Goal: Transaction & Acquisition: Purchase product/service

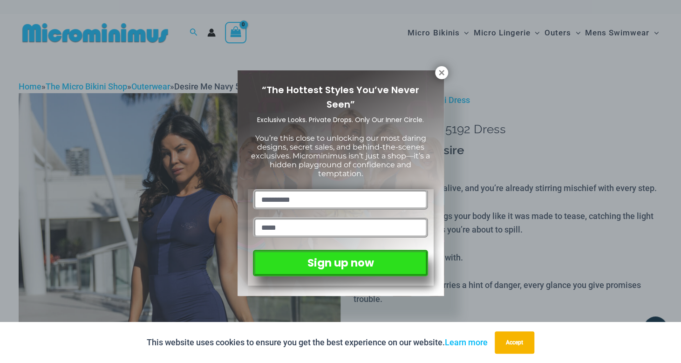
click at [178, 203] on div "“The Hottest Styles You’ve Never Seen” Exclusive Looks. Private Drops. Only Our…" at bounding box center [340, 181] width 681 height 363
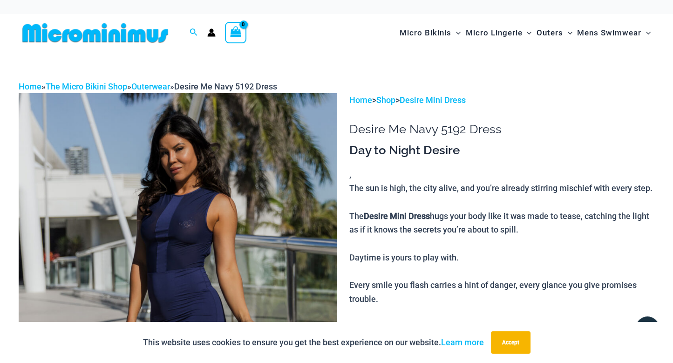
click at [184, 203] on img at bounding box center [178, 331] width 318 height 477
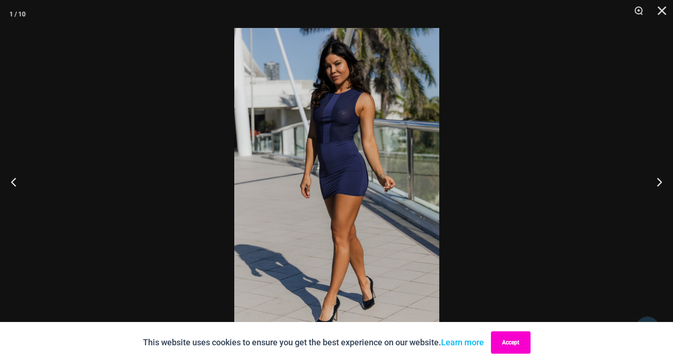
click at [499, 337] on button "Accept" at bounding box center [511, 342] width 40 height 22
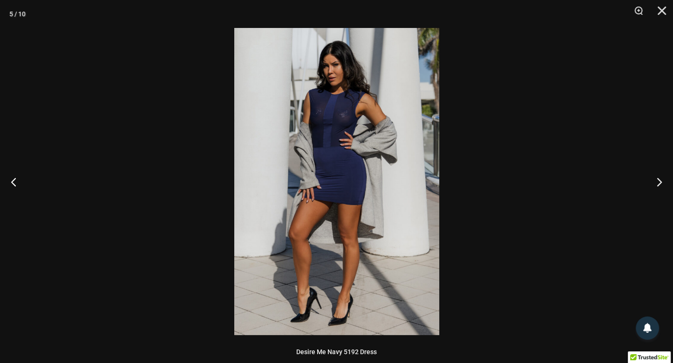
click at [333, 109] on img at bounding box center [336, 181] width 205 height 307
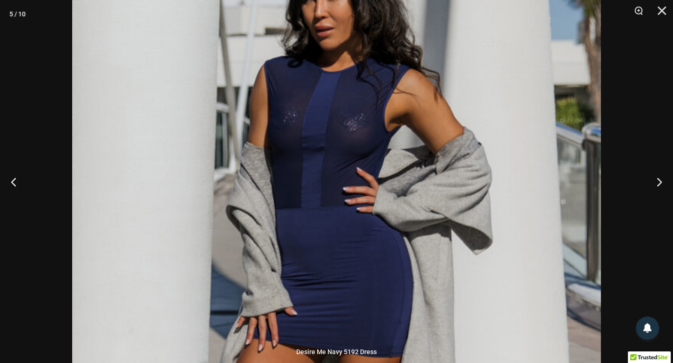
click at [650, 103] on div at bounding box center [336, 181] width 673 height 363
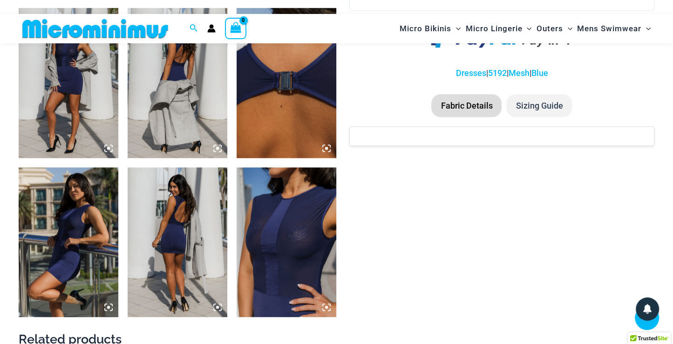
scroll to position [722, 0]
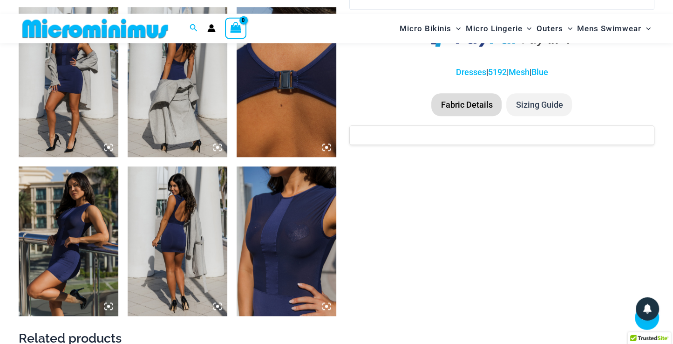
click at [457, 99] on li "Fabric Details" at bounding box center [466, 105] width 70 height 23
click at [559, 97] on li "Sizing Guide" at bounding box center [539, 105] width 66 height 23
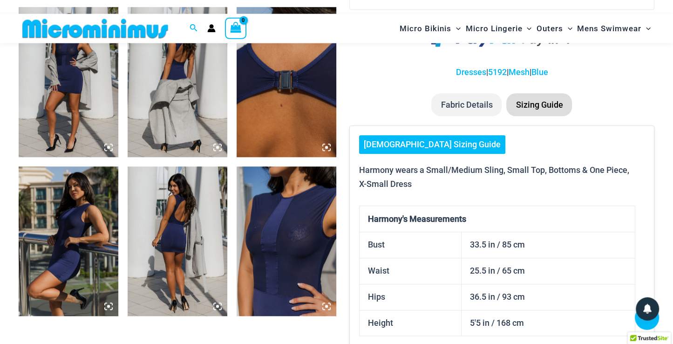
click at [248, 250] on img at bounding box center [287, 242] width 100 height 150
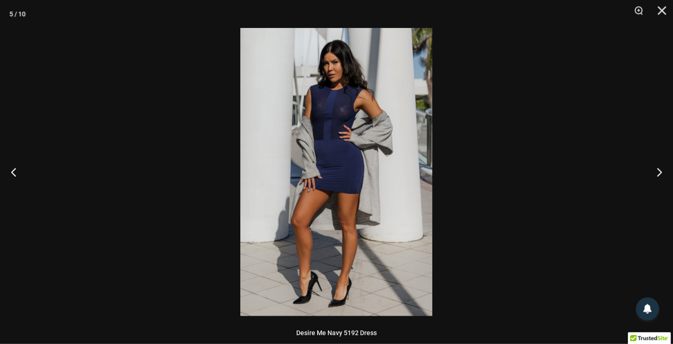
click at [578, 160] on div at bounding box center [336, 172] width 673 height 344
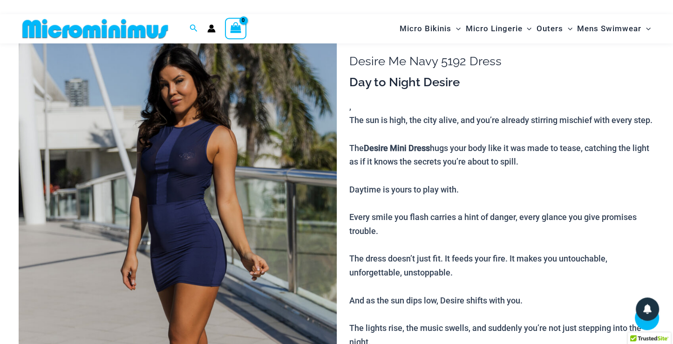
scroll to position [0, 0]
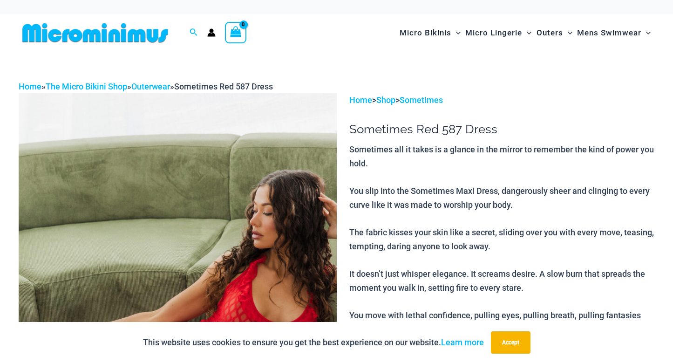
scroll to position [108, 0]
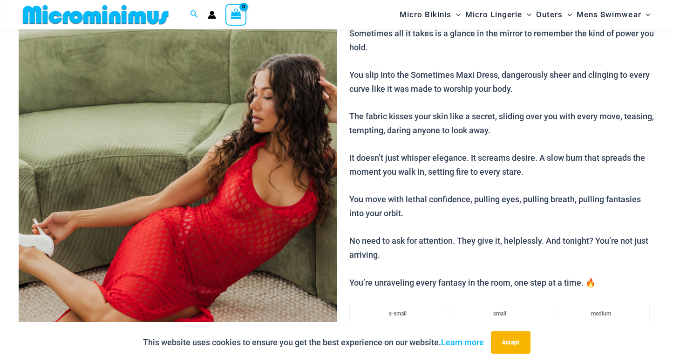
click at [255, 183] on img at bounding box center [178, 215] width 318 height 477
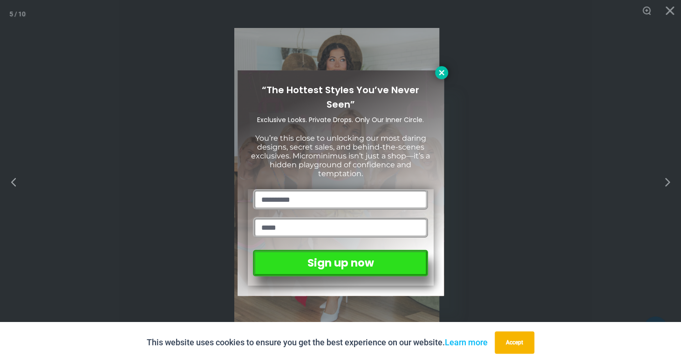
click at [443, 67] on button at bounding box center [441, 72] width 13 height 13
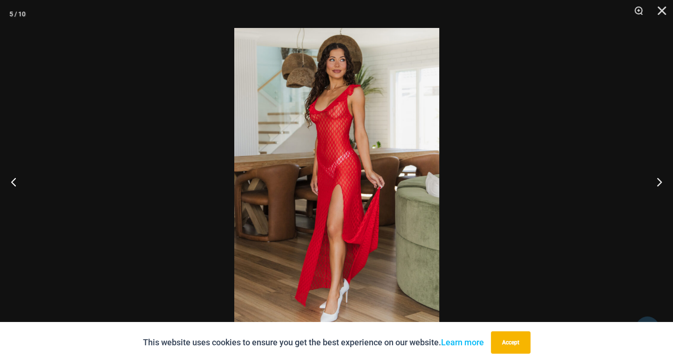
click at [354, 136] on img at bounding box center [336, 181] width 205 height 307
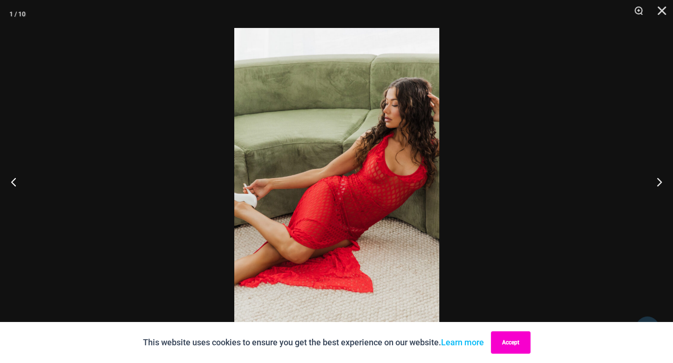
click at [507, 341] on button "Accept" at bounding box center [511, 342] width 40 height 22
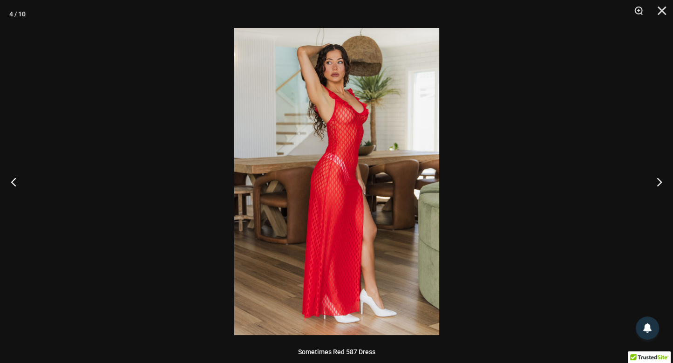
click at [496, 193] on div at bounding box center [336, 181] width 673 height 363
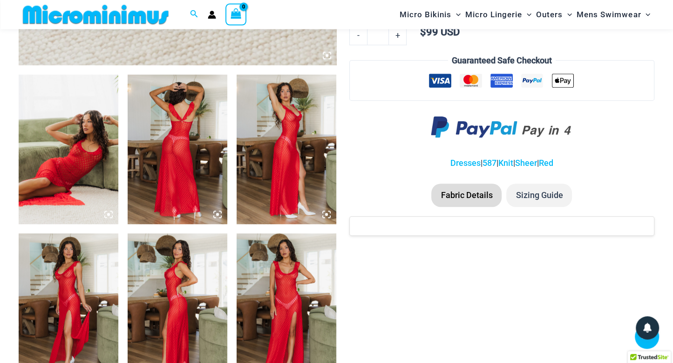
scroll to position [497, 0]
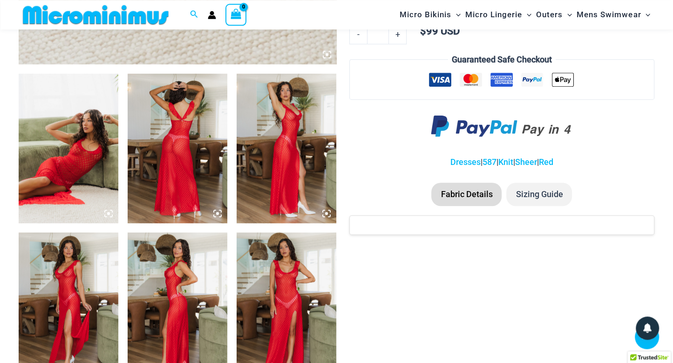
click at [496, 193] on li "Fabric Details" at bounding box center [466, 194] width 70 height 23
click at [528, 191] on li "Sizing Guide" at bounding box center [539, 194] width 66 height 23
